Goal: Information Seeking & Learning: Learn about a topic

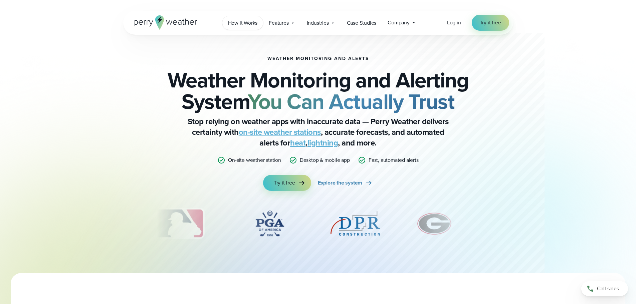
click at [240, 23] on span "How it Works" at bounding box center [243, 23] width 30 height 8
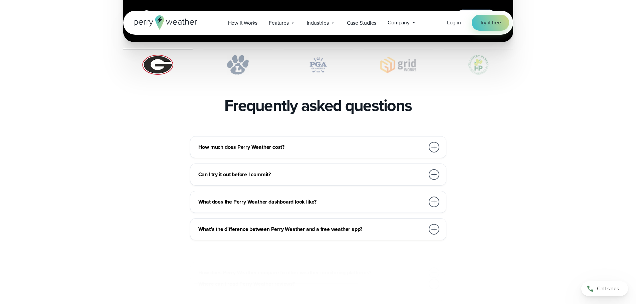
scroll to position [1401, 0]
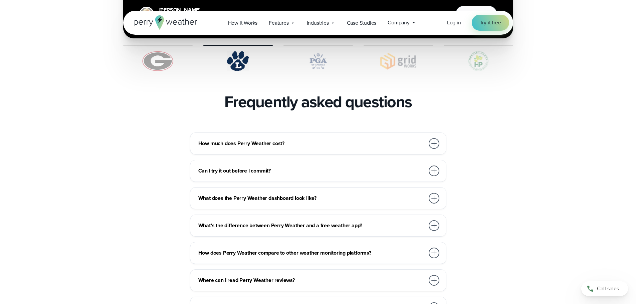
click at [361, 139] on h3 "How much does Perry Weather cost?" at bounding box center [311, 143] width 226 height 8
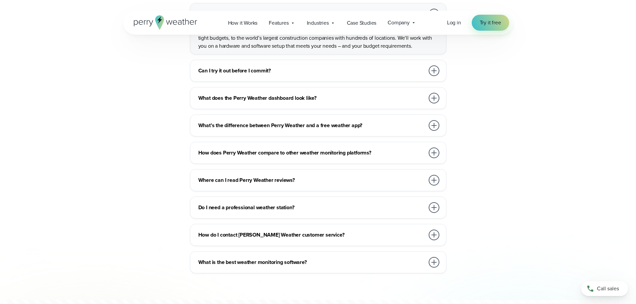
scroll to position [1535, 0]
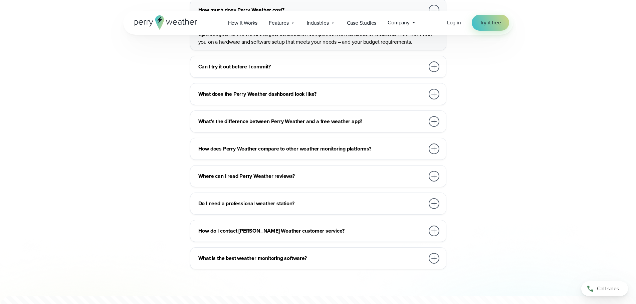
click at [292, 200] on h3 "Do I need a professional weather station?" at bounding box center [311, 204] width 226 height 8
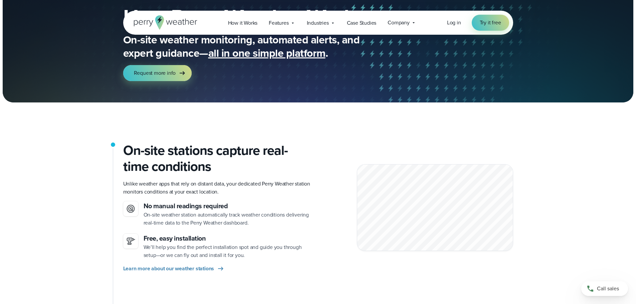
scroll to position [0, 0]
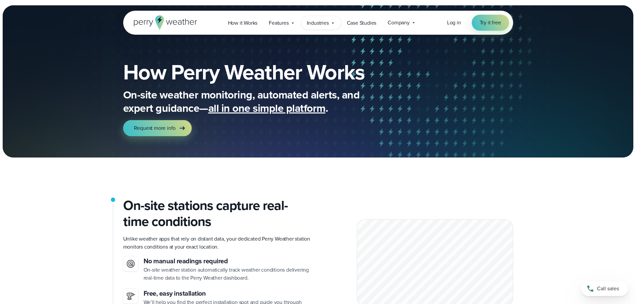
click at [328, 24] on span "Industries" at bounding box center [318, 23] width 22 height 8
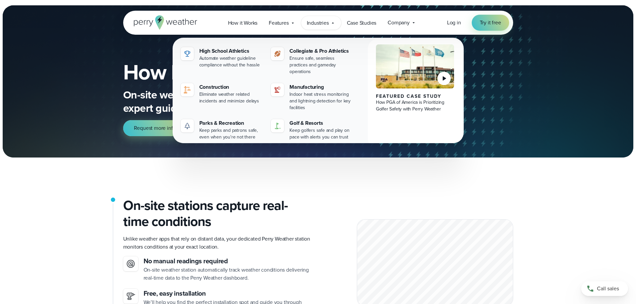
click at [398, 70] on img at bounding box center [415, 66] width 78 height 44
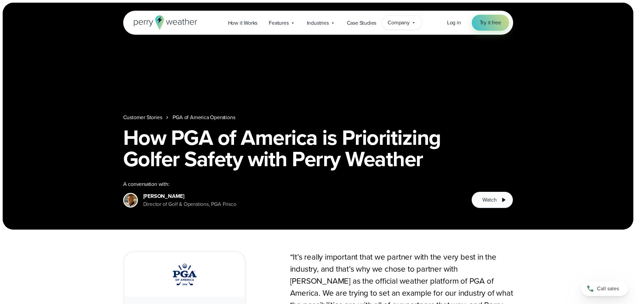
click at [394, 22] on span "Company" at bounding box center [398, 23] width 22 height 8
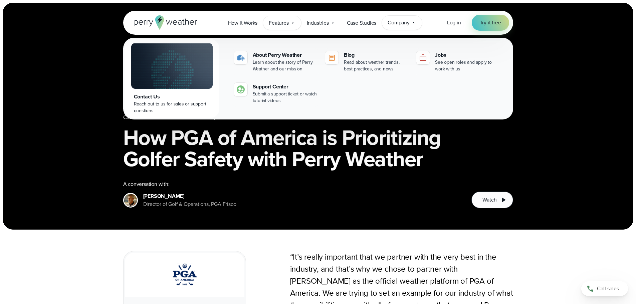
click at [291, 20] on icon at bounding box center [292, 22] width 5 height 5
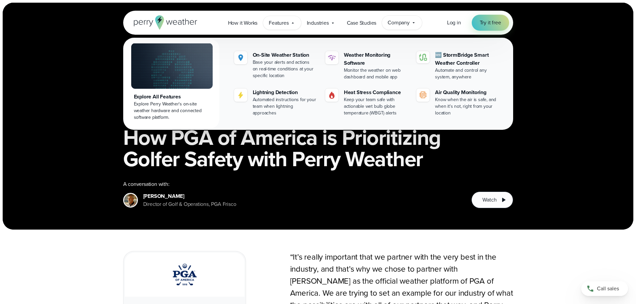
click at [398, 24] on span "Company" at bounding box center [398, 23] width 22 height 8
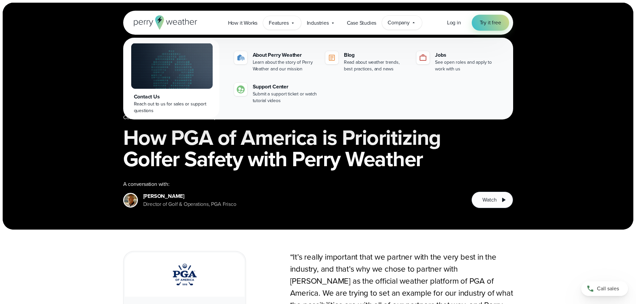
click at [285, 25] on span "Features" at bounding box center [279, 23] width 20 height 8
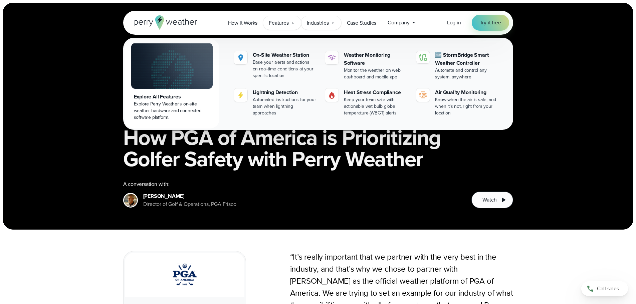
click at [314, 25] on span "Industries" at bounding box center [318, 23] width 22 height 8
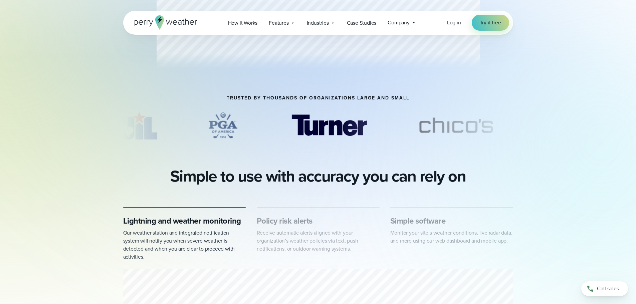
scroll to position [200, 0]
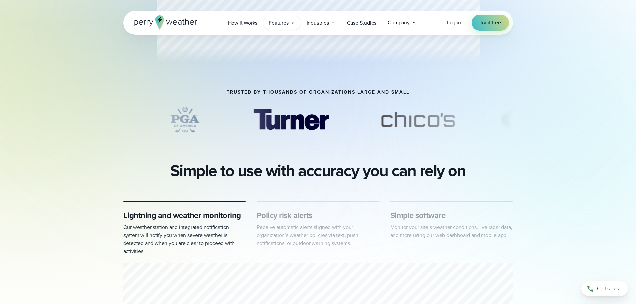
click at [285, 20] on span "Features" at bounding box center [279, 23] width 20 height 8
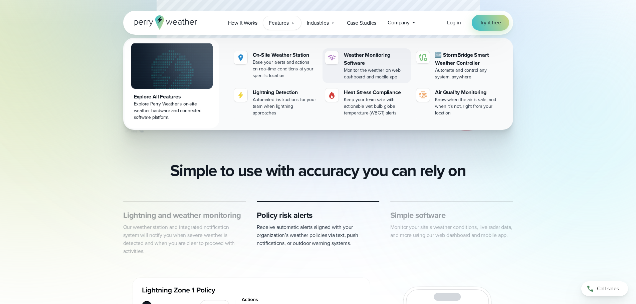
click at [369, 68] on div "Monitor the weather on web dashboard and mobile app" at bounding box center [376, 73] width 64 height 13
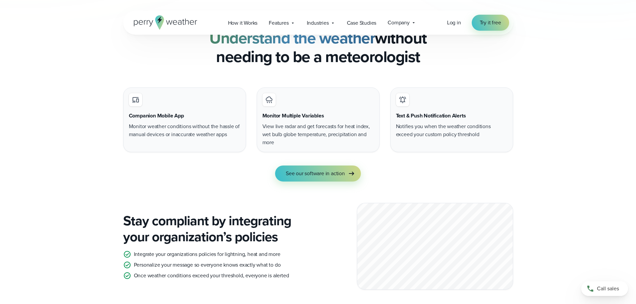
scroll to position [634, 0]
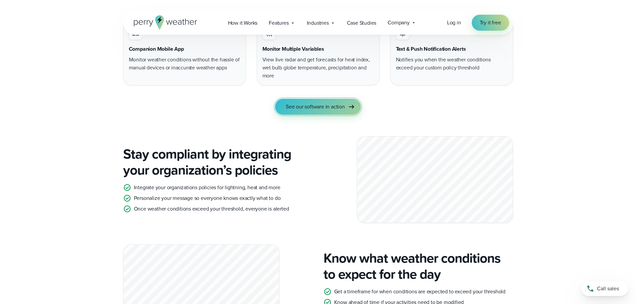
click at [299, 109] on span "See our software in action" at bounding box center [315, 107] width 59 height 8
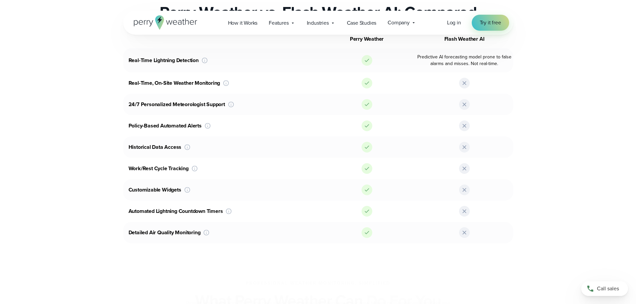
scroll to position [334, 0]
